Goal: Check status: Check status

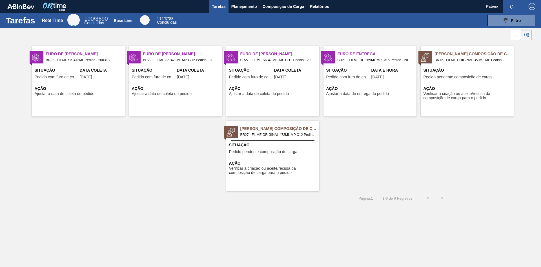
drag, startPoint x: 146, startPoint y: 37, endPoint x: 223, endPoint y: 52, distance: 78.9
click at [215, 48] on div "Tarefas Real Time 100 / 3690 Concluídas Base Line 112 / 3788 Concluídas 089F7B8…" at bounding box center [270, 127] width 541 height 229
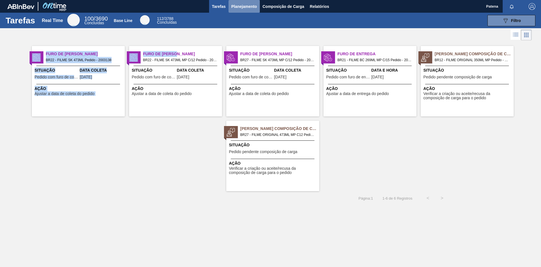
click at [241, 10] on span "Planejamento" at bounding box center [244, 6] width 26 height 7
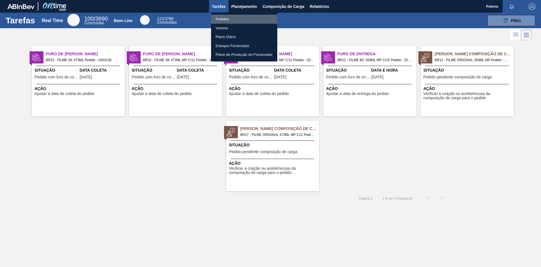
click at [229, 17] on li "Pedidos" at bounding box center [244, 19] width 66 height 9
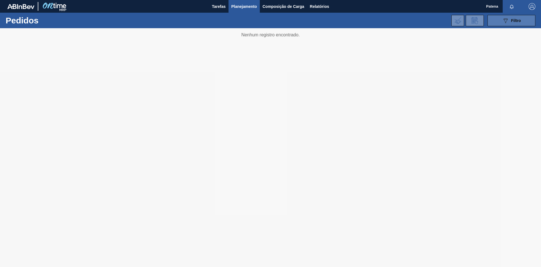
click at [384, 18] on icon "089F7B8B-B2A5-4AFE-B5C0-19BA573D28AC" at bounding box center [505, 20] width 7 height 7
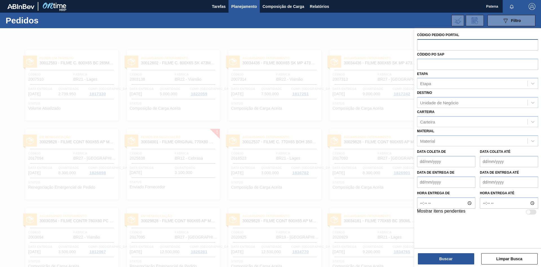
click at [384, 46] on input "text" at bounding box center [477, 44] width 121 height 11
type input "1"
type input "2007313"
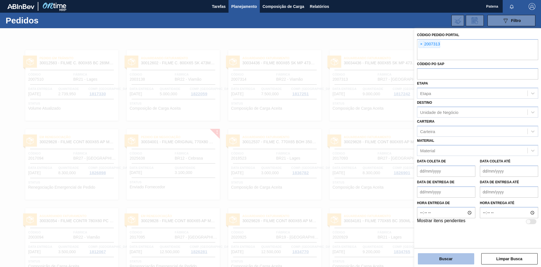
click at [384, 178] on button "Buscar" at bounding box center [445, 258] width 56 height 11
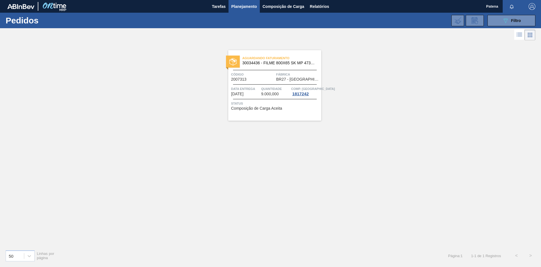
click at [268, 83] on div "Aguardando Faturamento 30034436 - FILME 800X65 SK MP 473ML C12 Código 2007313 F…" at bounding box center [274, 85] width 93 height 70
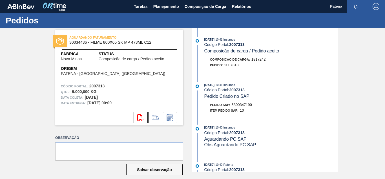
click at [275, 99] on div "[DATE] 10:41 : Insumos Código Portal: 2007313 Pedido Criado no SAP" at bounding box center [271, 90] width 134 height 17
